Goal: Check status

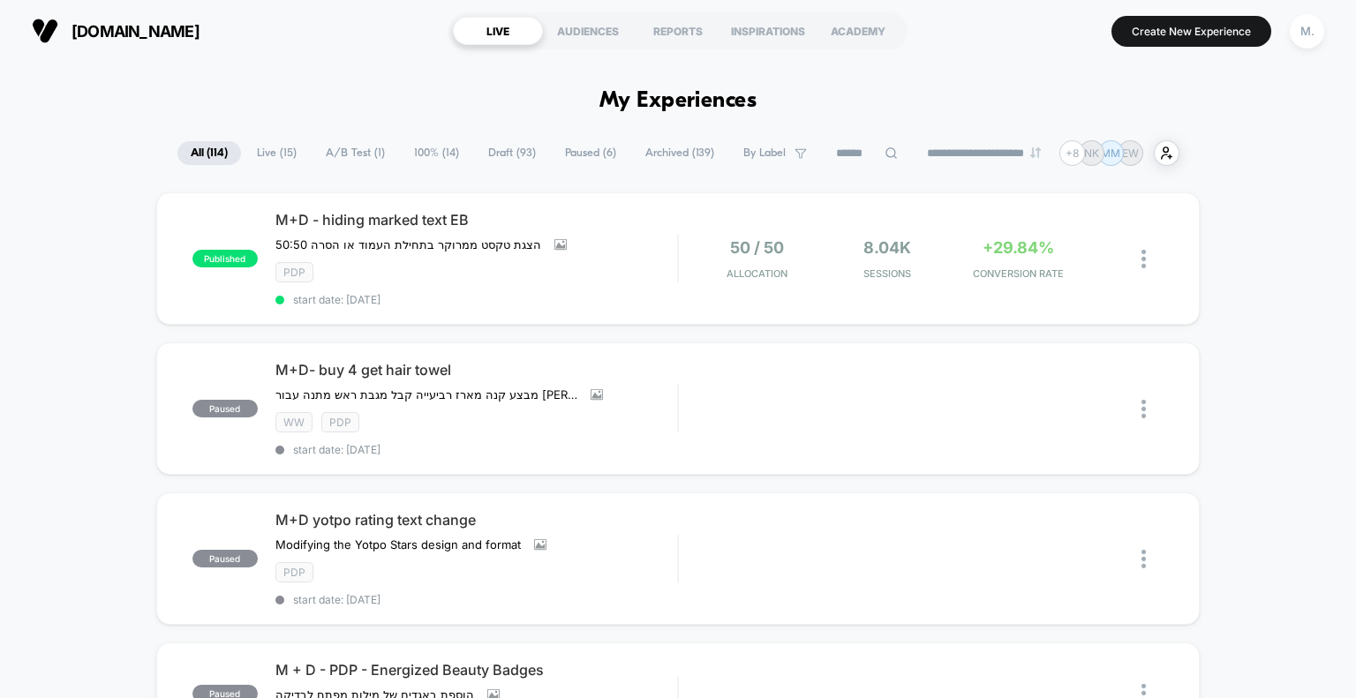
click at [349, 154] on span "A/B Test ( 1 )" at bounding box center [355, 153] width 86 height 24
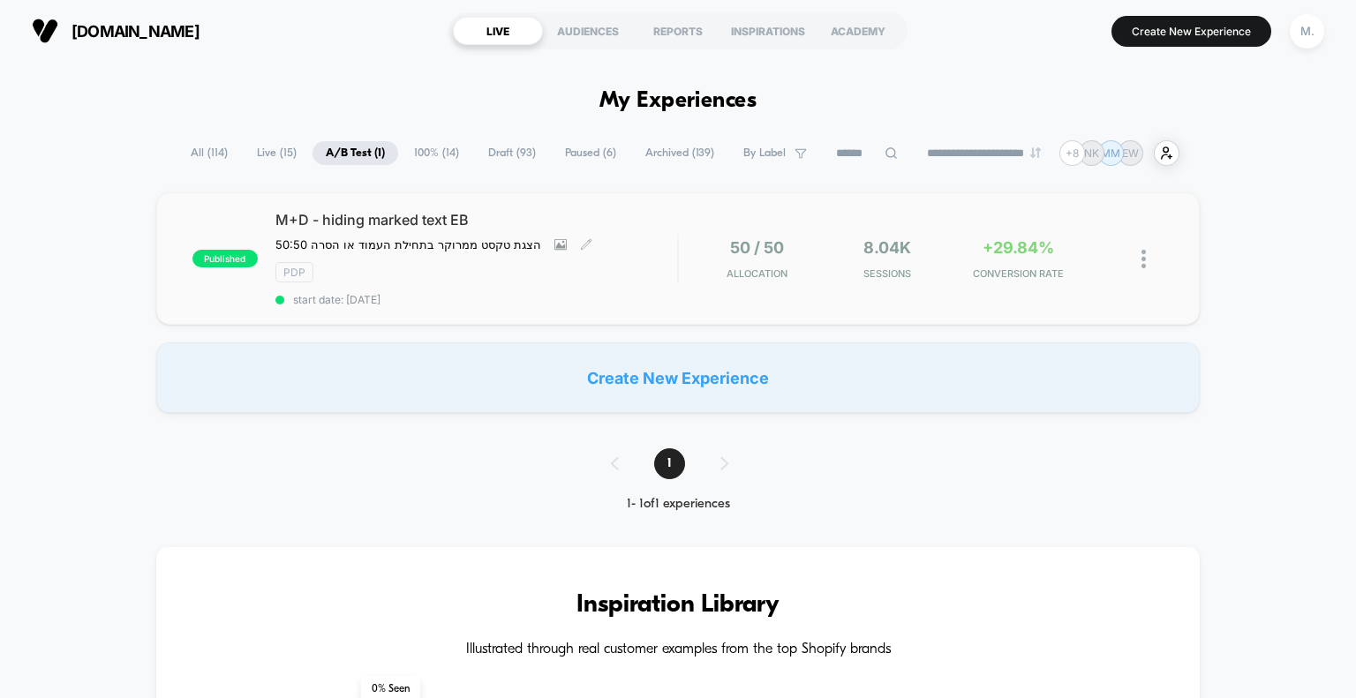
click at [656, 271] on div "pdp" at bounding box center [476, 272] width 402 height 20
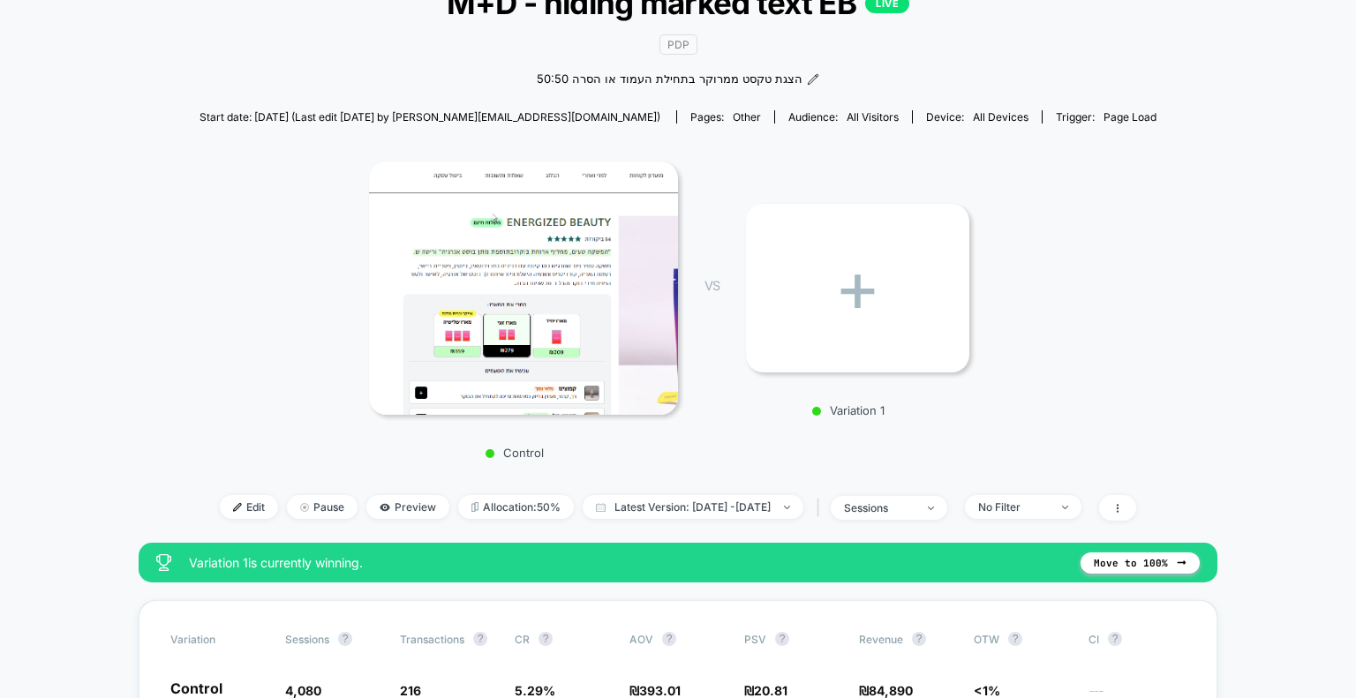
scroll to position [133, 0]
